Goal: Information Seeking & Learning: Learn about a topic

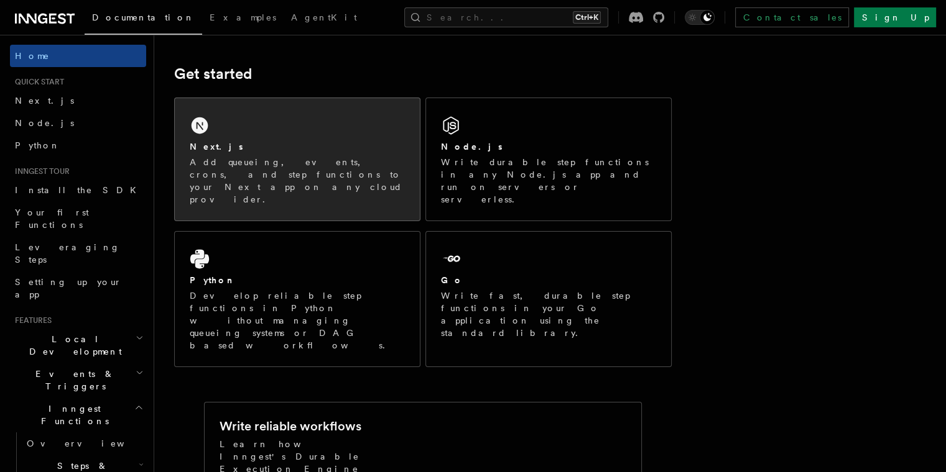
drag, startPoint x: 0, startPoint y: 0, endPoint x: 235, endPoint y: 173, distance: 291.7
click at [235, 173] on p "Add queueing, events, crons, and step functions to your Next app on any cloud p…" at bounding box center [297, 181] width 215 height 50
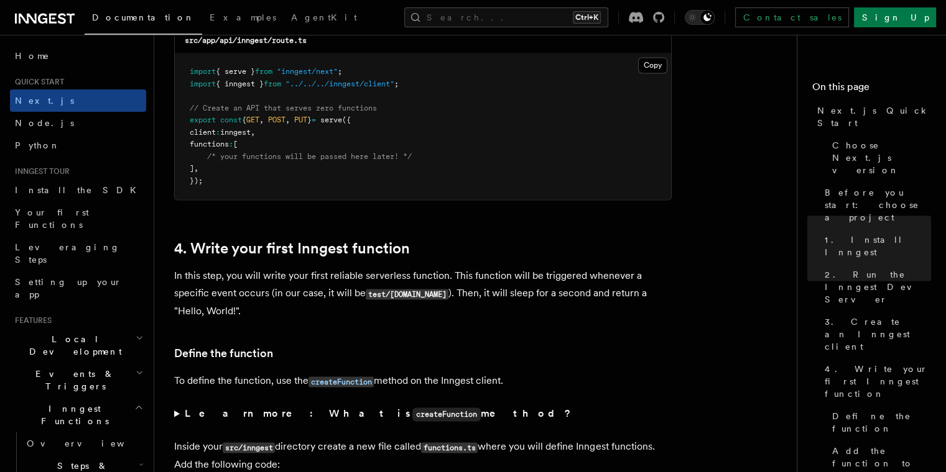
scroll to position [1818, 0]
click at [62, 196] on span "Install the SDK" at bounding box center [79, 190] width 129 height 12
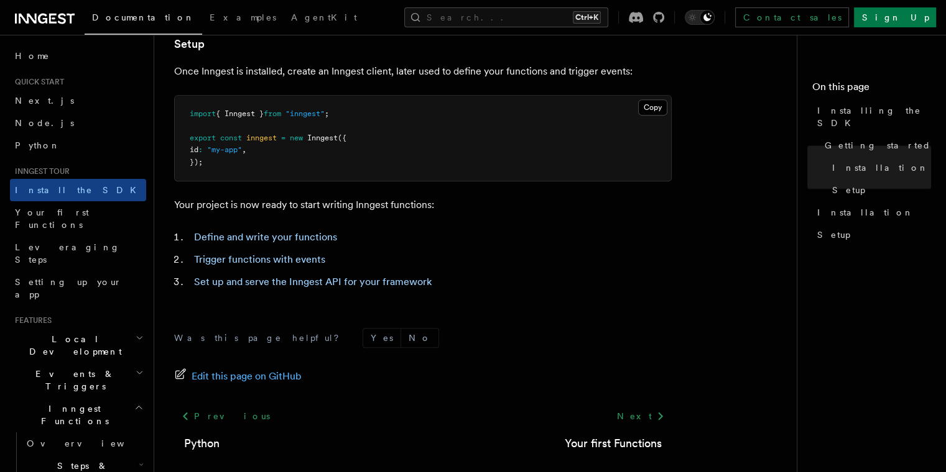
scroll to position [560, 0]
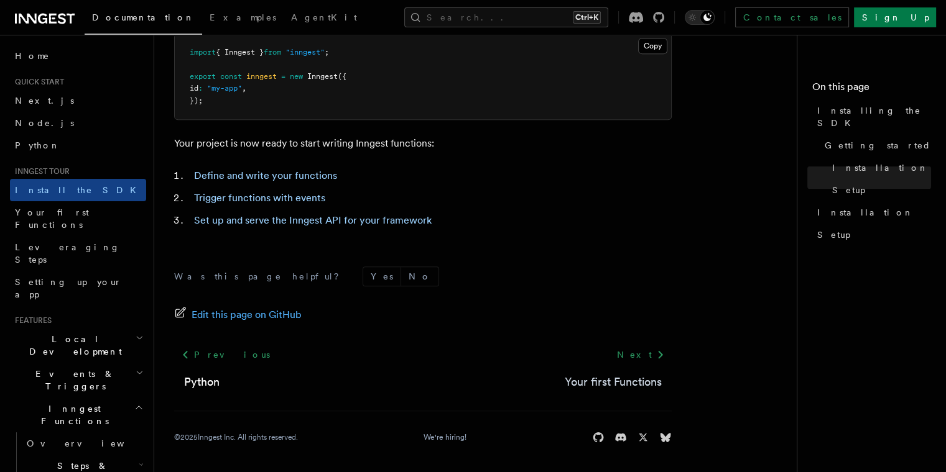
click at [622, 385] on link "Your first Functions" at bounding box center [612, 382] width 97 height 17
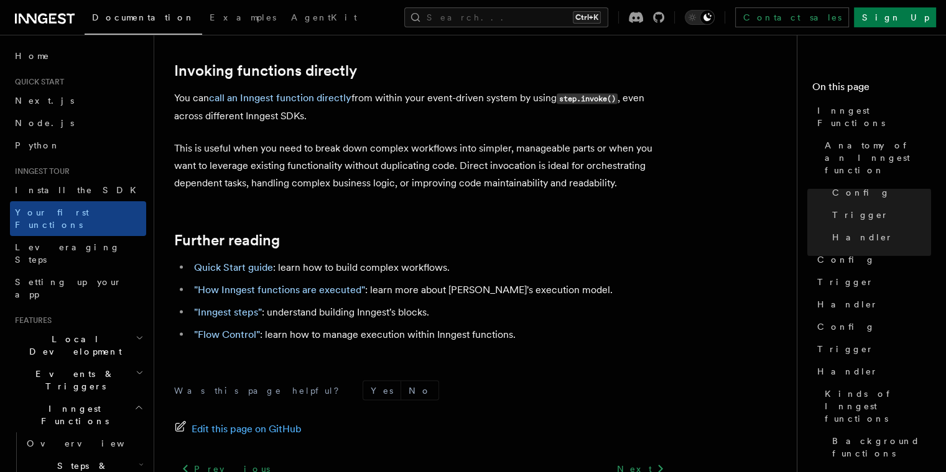
scroll to position [2579, 0]
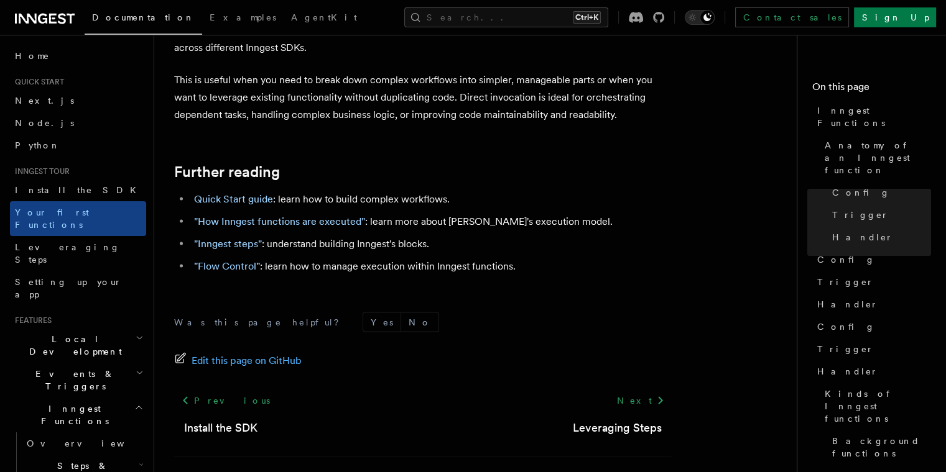
click at [617, 390] on div "Next Leveraging Steps" at bounding box center [617, 413] width 109 height 47
click at [622, 420] on link "Leveraging Steps" at bounding box center [617, 428] width 89 height 17
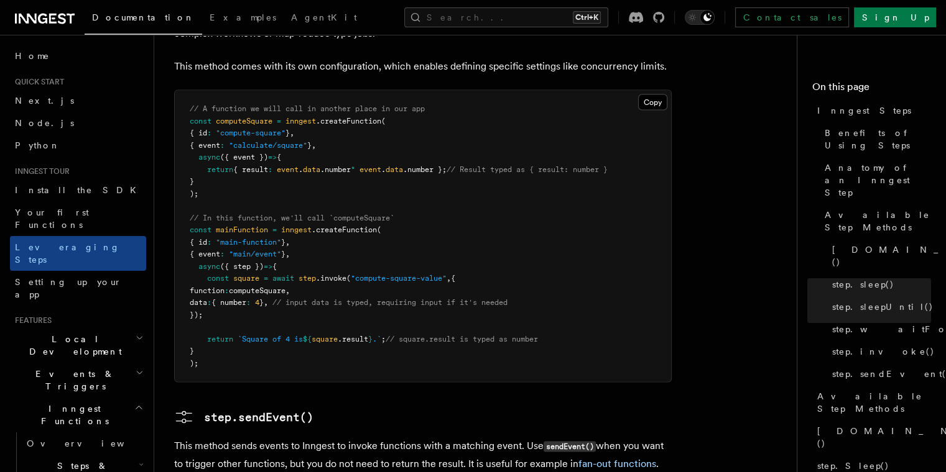
scroll to position [2315, 0]
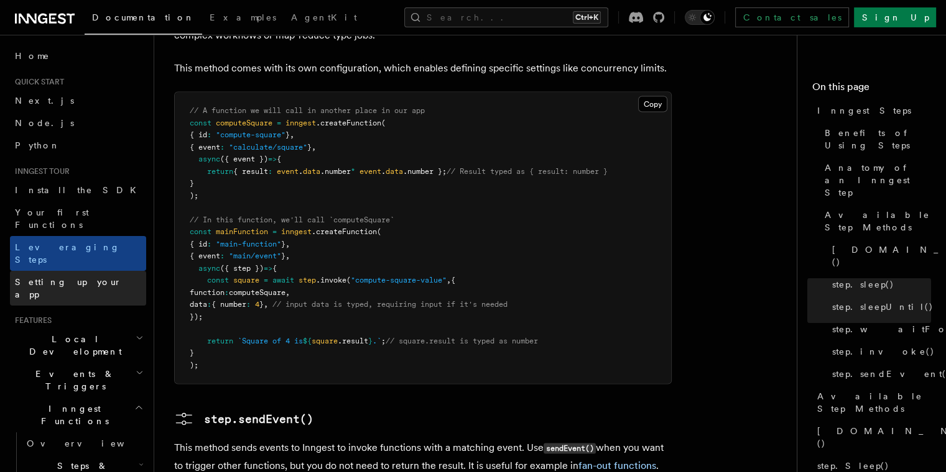
click at [40, 277] on span "Setting up your app" at bounding box center [68, 288] width 107 height 22
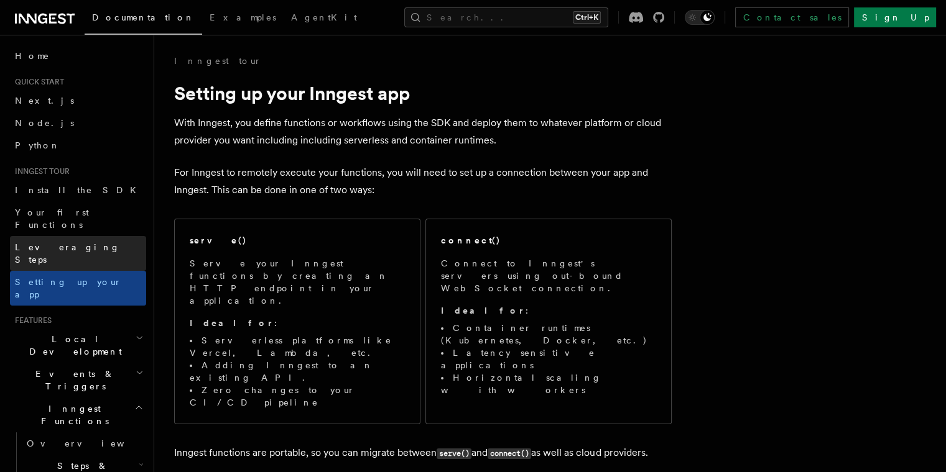
click at [45, 236] on link "Leveraging Steps" at bounding box center [78, 253] width 136 height 35
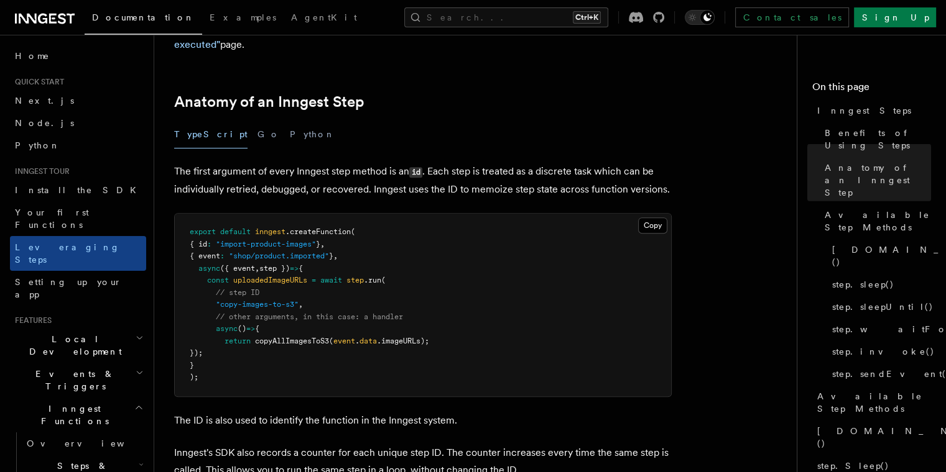
scroll to position [477, 0]
